Goal: Obtain resource: Download file/media

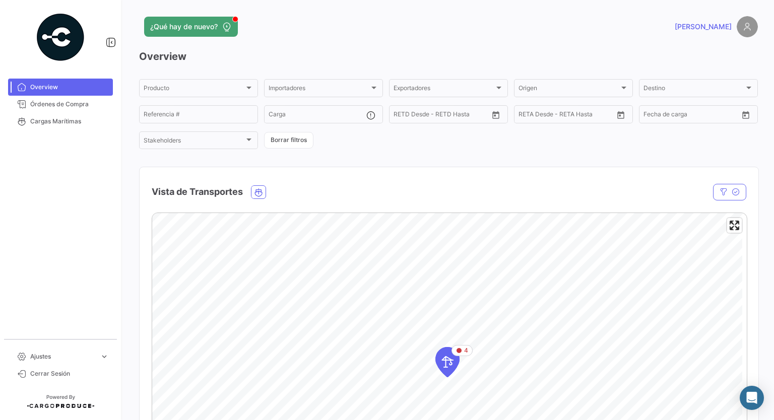
click at [351, 43] on app-header "¿Qué hay de nuevo? [PERSON_NAME]" at bounding box center [448, 32] width 619 height 33
click at [64, 105] on span "Órdenes de Compra" at bounding box center [69, 104] width 79 height 9
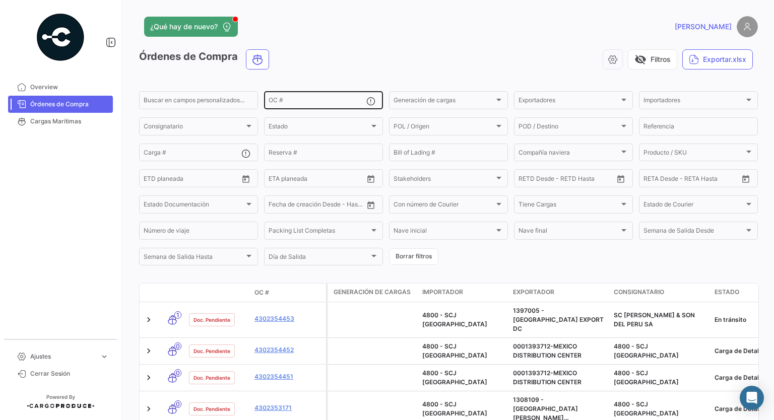
click at [280, 100] on input "OC #" at bounding box center [318, 101] width 98 height 7
paste input "4302350186"
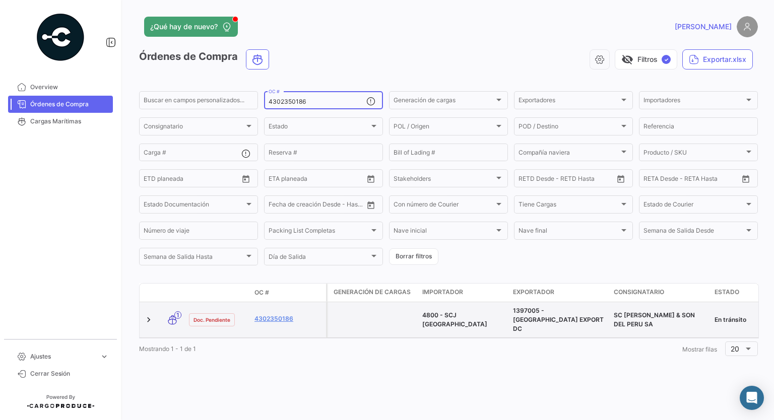
type input "4302350186"
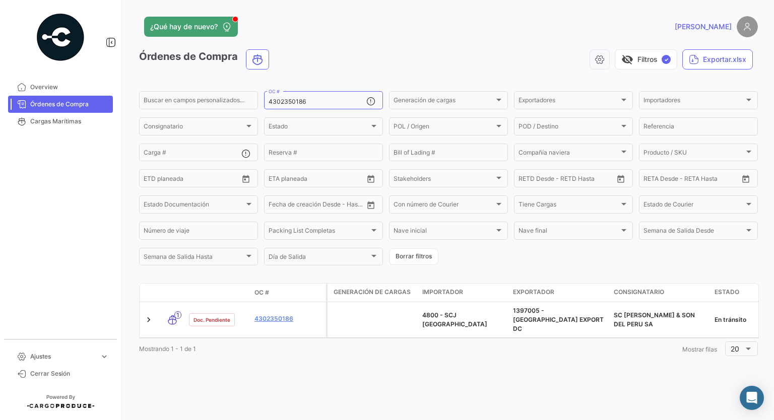
drag, startPoint x: 351, startPoint y: 315, endPoint x: 313, endPoint y: 356, distance: 56.0
click at [316, 362] on div "¿Qué hay de nuevo? [PERSON_NAME] de Compra visibility_off Filtros ✓ Exportar.xl…" at bounding box center [448, 210] width 651 height 420
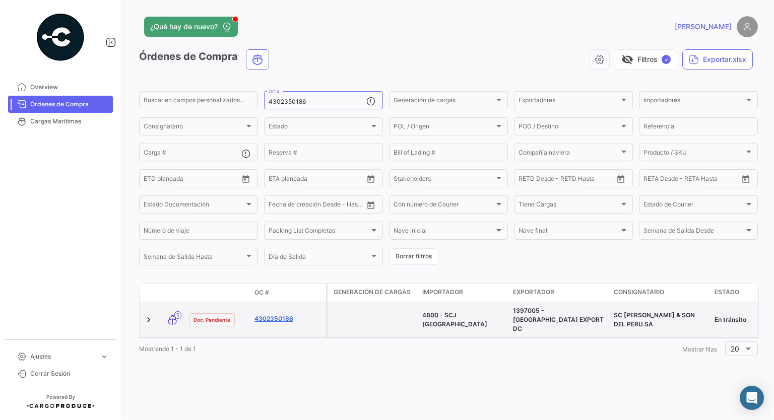
click at [281, 315] on link "4302350186" at bounding box center [289, 319] width 68 height 9
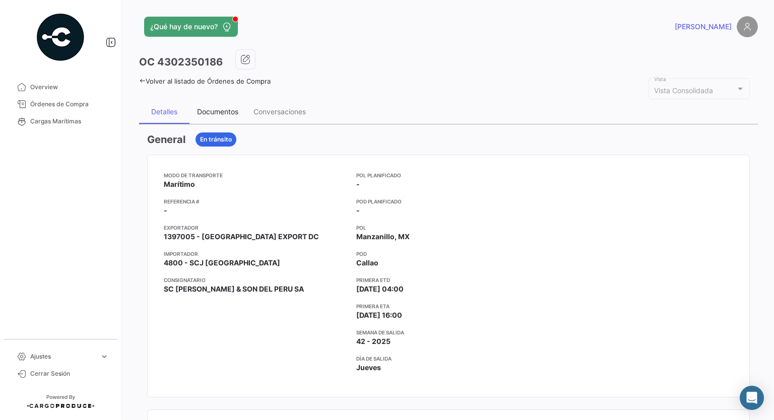
click at [216, 111] on div "Documentos" at bounding box center [217, 111] width 41 height 9
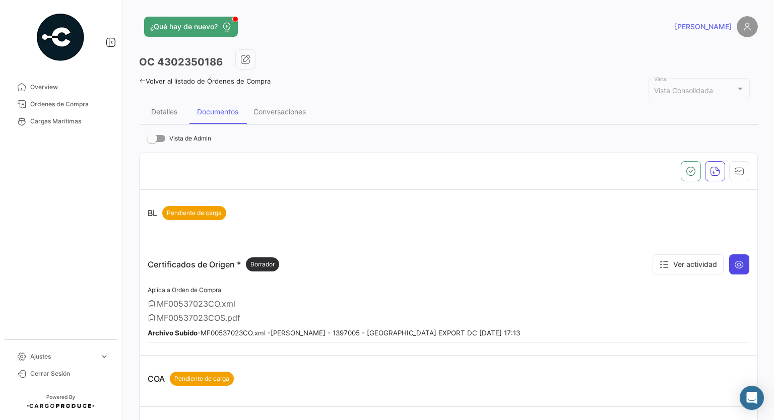
click at [737, 264] on icon at bounding box center [739, 265] width 10 height 10
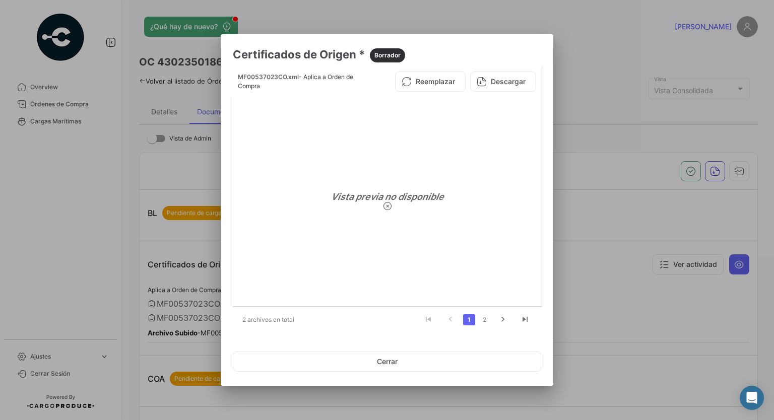
click at [499, 322] on icon "go to next page" at bounding box center [503, 321] width 13 height 12
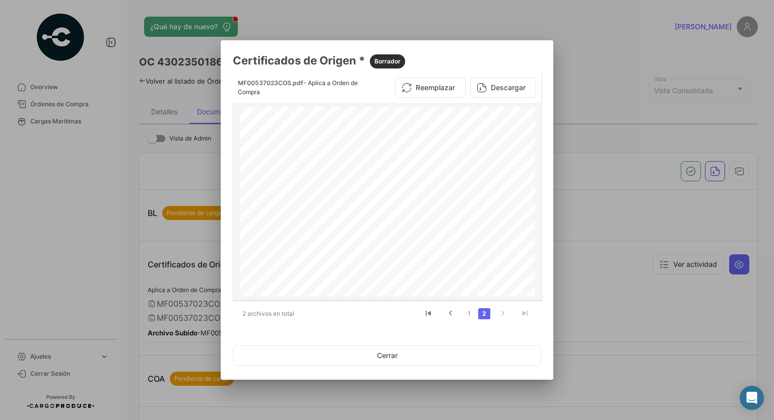
click at [496, 91] on button "Descargar" at bounding box center [503, 88] width 66 height 20
click at [393, 350] on button "Cerrar" at bounding box center [387, 356] width 309 height 20
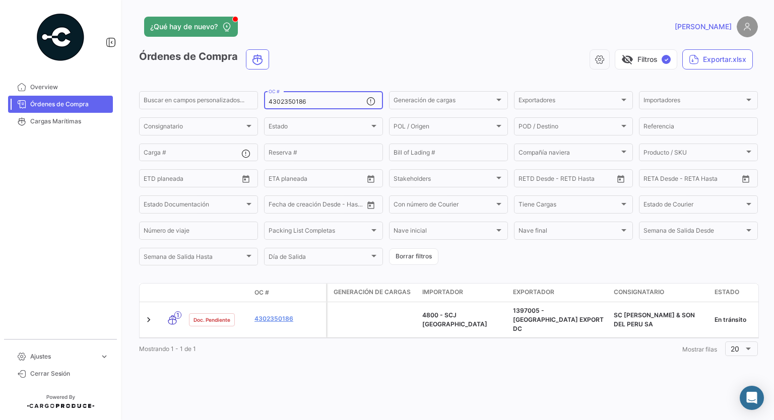
drag, startPoint x: 323, startPoint y: 96, endPoint x: 297, endPoint y: 102, distance: 25.8
click at [297, 102] on div "4302350186 OC #" at bounding box center [318, 100] width 98 height 20
drag, startPoint x: 311, startPoint y: 102, endPoint x: 206, endPoint y: 109, distance: 105.6
click at [0, 0] on div "Buscar en campos personalizados... 4302350186 OC # Generación de cargas Generac…" at bounding box center [0, 0] width 0 height 0
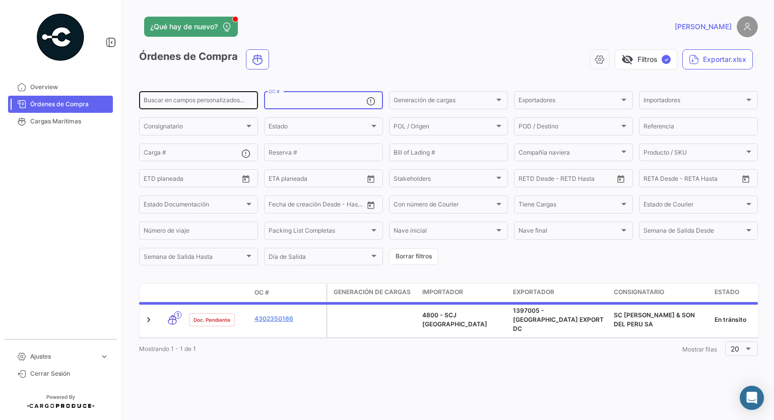
paste input "4302350187"
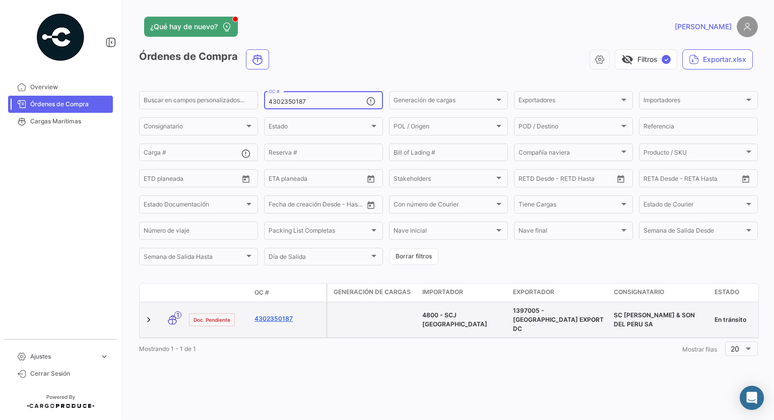
type input "4302350187"
click at [276, 316] on link "4302350187" at bounding box center [289, 319] width 68 height 9
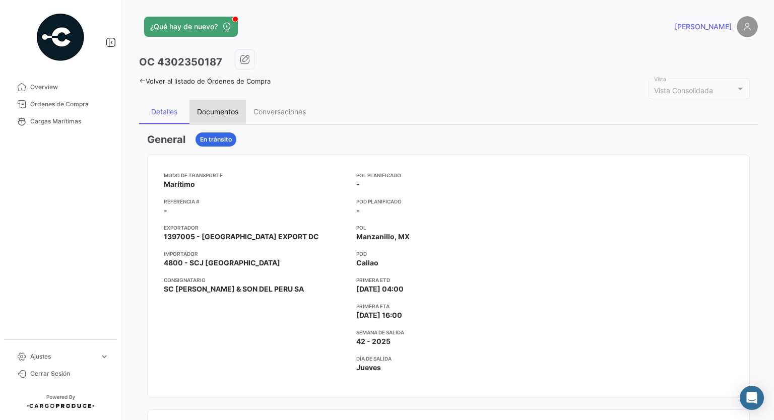
click at [223, 113] on div "Documentos" at bounding box center [217, 111] width 41 height 9
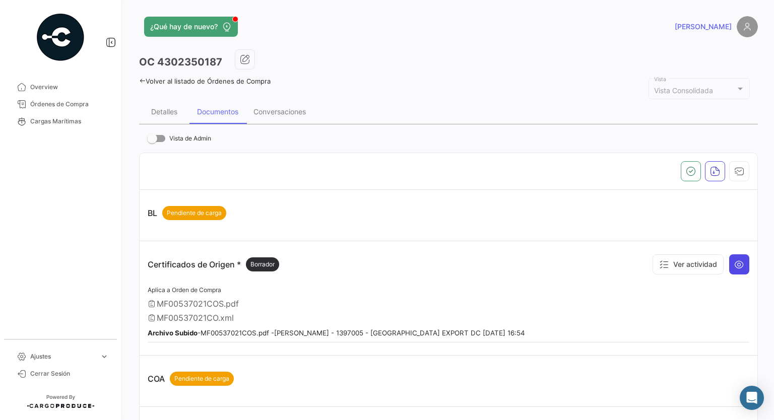
click at [736, 266] on icon at bounding box center [739, 265] width 10 height 10
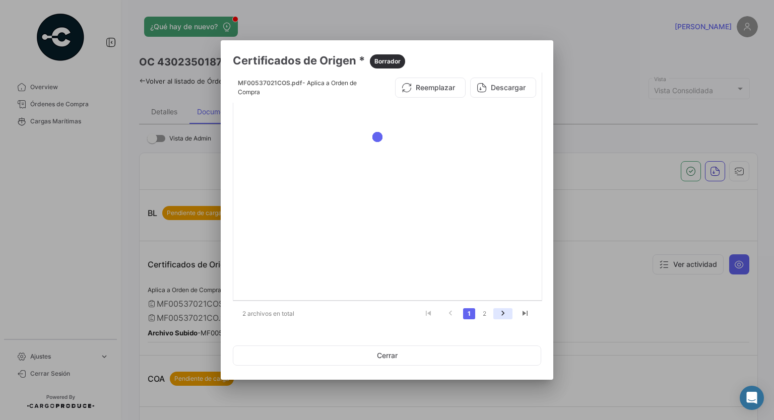
click at [507, 313] on icon "go to next page" at bounding box center [503, 315] width 13 height 12
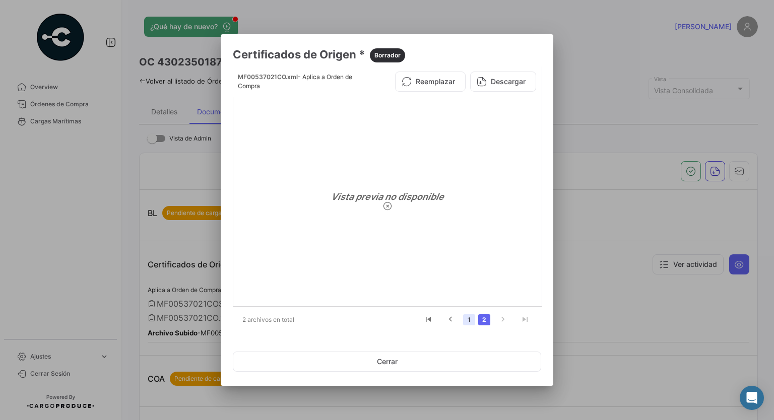
click at [471, 319] on link "1" at bounding box center [469, 320] width 12 height 11
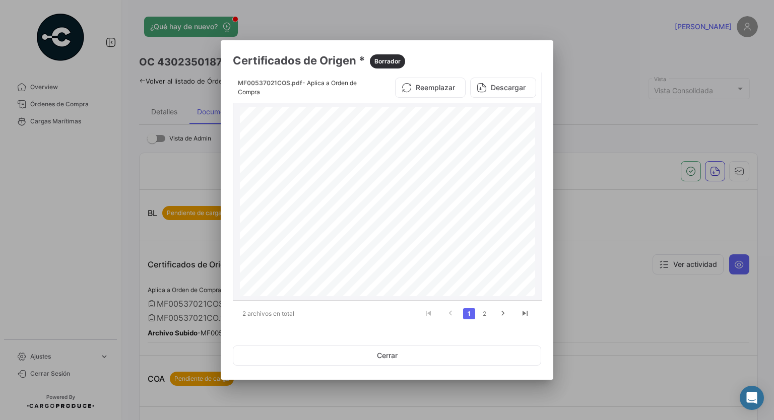
click at [503, 89] on button "Descargar" at bounding box center [503, 88] width 66 height 20
click at [375, 359] on button "Cerrar" at bounding box center [387, 356] width 309 height 20
